Goal: Information Seeking & Learning: Understand process/instructions

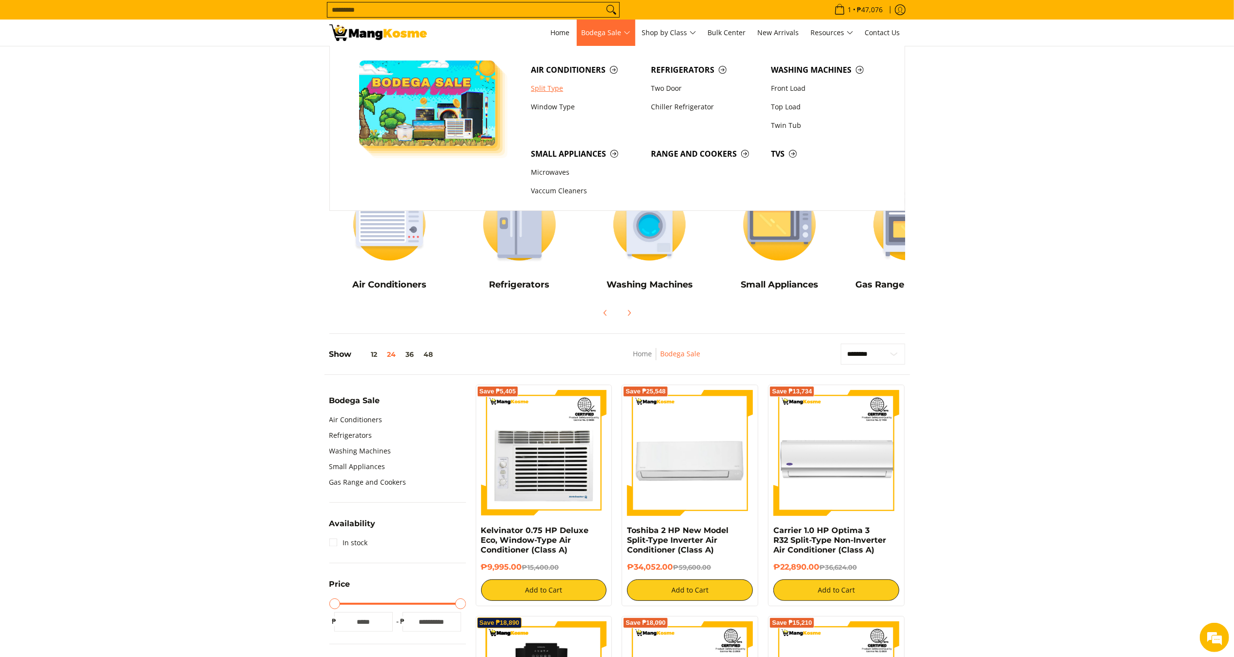
click at [566, 87] on link "Split Type" at bounding box center [586, 88] width 120 height 19
